Goal: Task Accomplishment & Management: Use online tool/utility

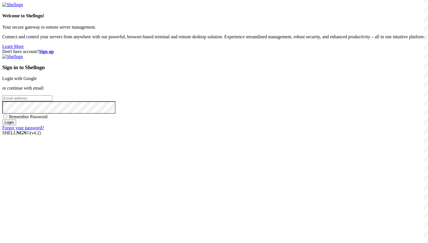
click at [52, 101] on input "email" at bounding box center [27, 98] width 50 height 6
type input "[EMAIL_ADDRESS][DOMAIN_NAME]"
click at [48, 119] on span "Remember Password" at bounding box center [28, 116] width 38 height 5
click at [7, 118] on input "Remember Password" at bounding box center [5, 116] width 4 height 4
checkbox input "true"
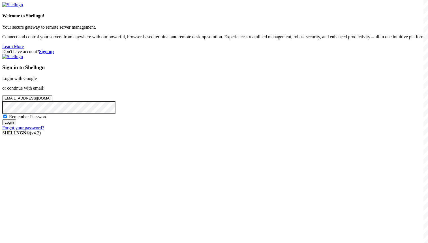
click at [16, 125] on input "Login" at bounding box center [9, 122] width 14 height 6
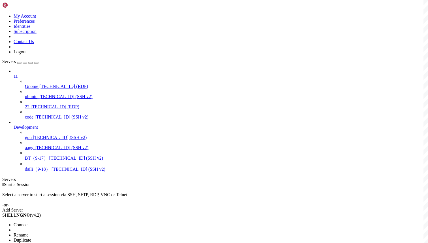
click at [47, 222] on li "Connect" at bounding box center [40, 224] width 52 height 5
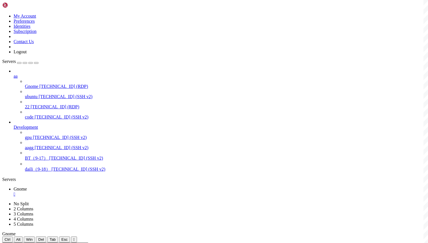
click at [45, 94] on span "[TECHNICAL_ID] (SSH v2)" at bounding box center [65, 96] width 54 height 5
click at [27, 186] on span "Gnome" at bounding box center [20, 188] width 13 height 5
click at [114, 196] on link "ubuntu " at bounding box center [220, 201] width 412 height 10
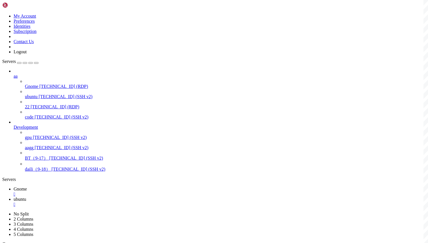
click at [75, 186] on link "Gnome " at bounding box center [220, 191] width 412 height 10
click at [14, 196] on icon at bounding box center [14, 198] width 0 height 5
click at [27, 186] on span "Gnome" at bounding box center [20, 188] width 13 height 5
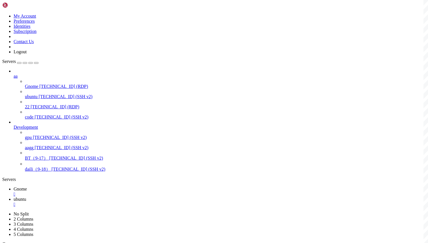
click at [113, 196] on link "ubuntu " at bounding box center [220, 201] width 412 height 10
click at [27, 186] on span "Gnome" at bounding box center [20, 188] width 13 height 5
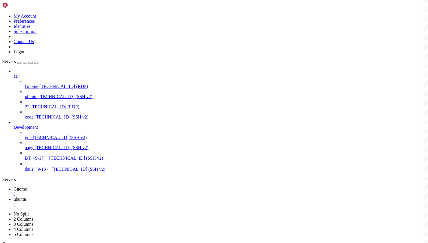
click at [98, 191] on div "" at bounding box center [220, 193] width 412 height 5
drag, startPoint x: 21, startPoint y: 417, endPoint x: 85, endPoint y: 420, distance: 64.6
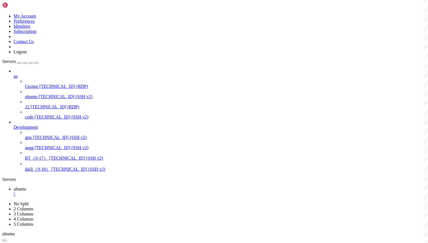
copy x-row "sudo systemctl restart xrdp"
drag, startPoint x: 243, startPoint y: 484, endPoint x: 298, endPoint y: 485, distance: 54.9
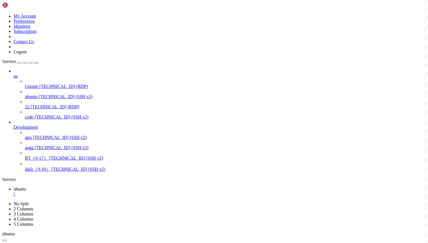
copy span "systemctl daemon-reload"
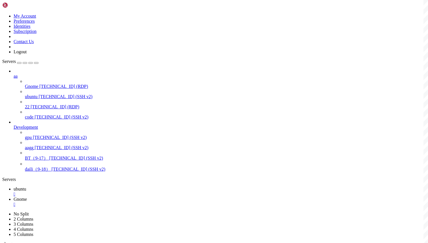
click at [26, 186] on span "ubuntu" at bounding box center [20, 188] width 12 height 5
click at [108, 196] on link "Gnome " at bounding box center [220, 201] width 412 height 10
click at [26, 186] on span "ubuntu" at bounding box center [20, 188] width 12 height 5
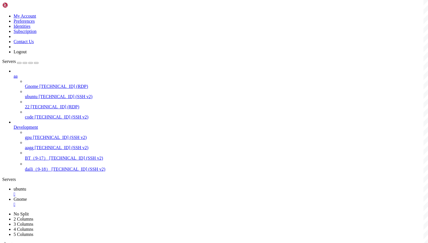
drag, startPoint x: 248, startPoint y: 495, endPoint x: 93, endPoint y: 451, distance: 161.9
copy div "[WARN ] Cannot accept TLS connections because certificate or private key file i…"
click at [27, 196] on span "Gnome" at bounding box center [20, 198] width 13 height 5
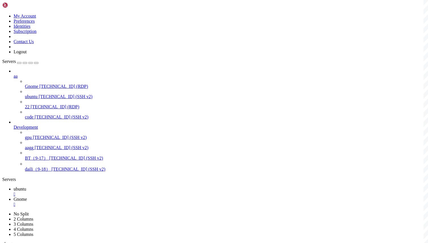
click at [89, 186] on link "ubuntu " at bounding box center [220, 191] width 412 height 10
click at [14, 196] on icon at bounding box center [14, 198] width 0 height 5
click at [26, 186] on span "ubuntu" at bounding box center [20, 188] width 12 height 5
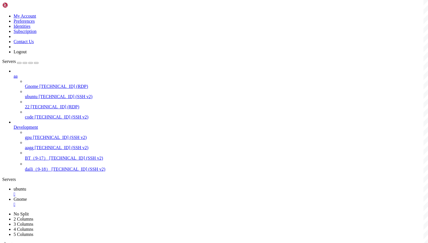
click at [27, 196] on span "Gnome" at bounding box center [20, 198] width 13 height 5
click at [26, 186] on span "ubuntu" at bounding box center [20, 188] width 12 height 5
click at [110, 196] on link "Gnome " at bounding box center [220, 201] width 412 height 10
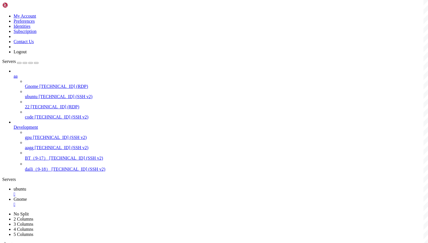
click at [26, 186] on span "ubuntu" at bounding box center [20, 188] width 12 height 5
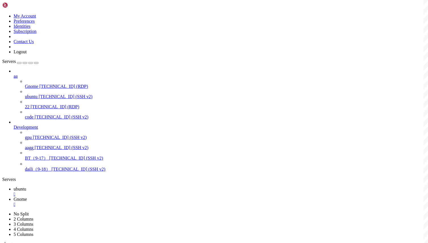
click at [113, 196] on link "Gnome " at bounding box center [220, 201] width 412 height 10
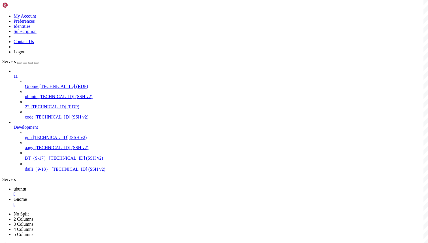
click at [130, 202] on div "" at bounding box center [220, 204] width 412 height 5
click at [98, 191] on div "" at bounding box center [220, 193] width 412 height 5
